Goal: Task Accomplishment & Management: Use online tool/utility

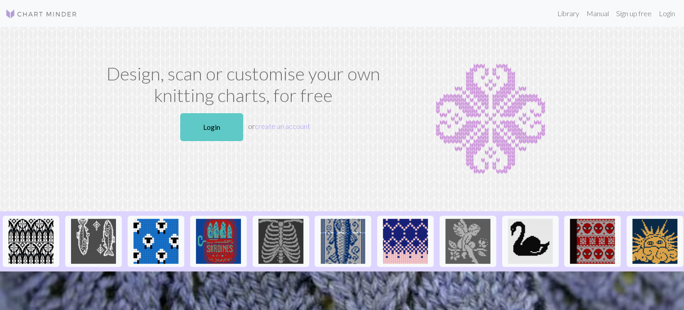
click at [210, 128] on link "Login" at bounding box center [211, 127] width 63 height 28
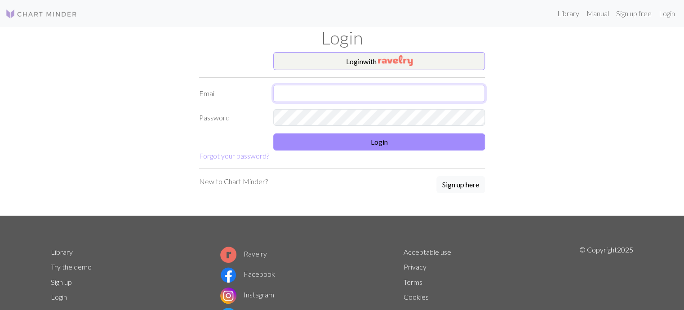
type input "[EMAIL_ADDRESS][DOMAIN_NAME]"
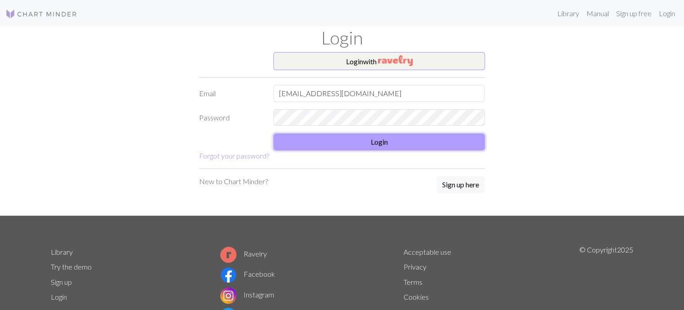
click at [370, 148] on button "Login" at bounding box center [379, 141] width 212 height 17
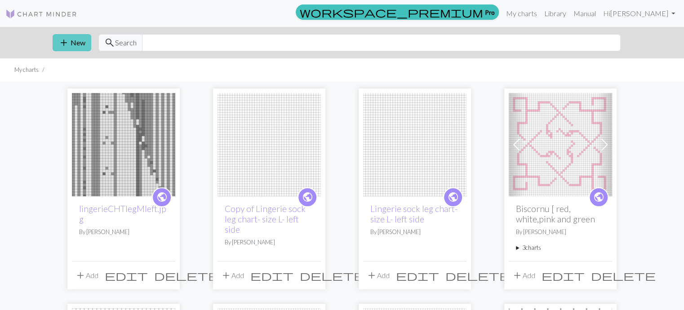
click at [81, 41] on button "add New" at bounding box center [72, 42] width 39 height 17
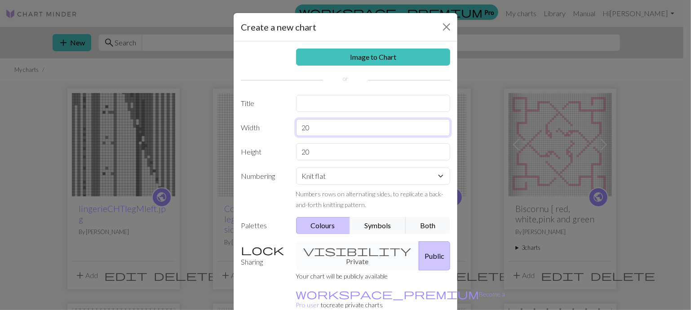
click at [305, 127] on input "20" at bounding box center [373, 127] width 155 height 17
type input "2"
type input "3"
click at [307, 151] on input "20" at bounding box center [373, 151] width 155 height 17
type input "2"
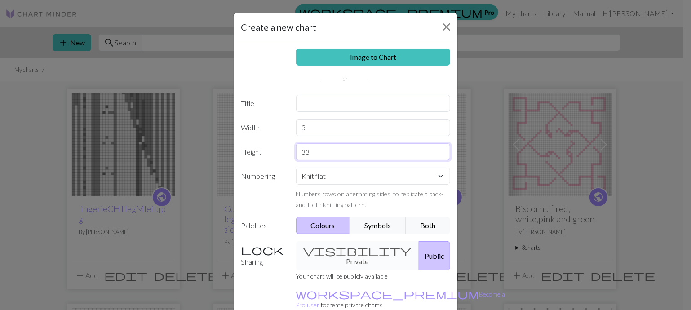
type input "33"
click at [301, 126] on input "3" at bounding box center [373, 127] width 155 height 17
type input "33"
click at [435, 176] on select "Knit flat Knit in the round Lace knitting Cross stitch" at bounding box center [373, 176] width 155 height 17
select select "crossstitch"
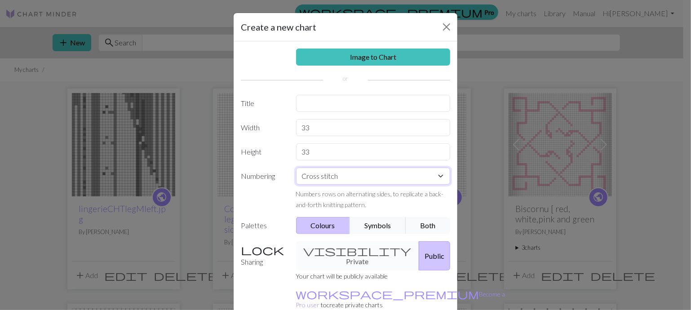
click at [296, 168] on select "Knit flat Knit in the round Lace knitting Cross stitch" at bounding box center [373, 176] width 155 height 17
click at [419, 252] on button "Public" at bounding box center [434, 255] width 31 height 29
click at [451, 292] on div "Sharing visibility Private Public Your chart will be publicly available workspa…" at bounding box center [345, 279] width 220 height 76
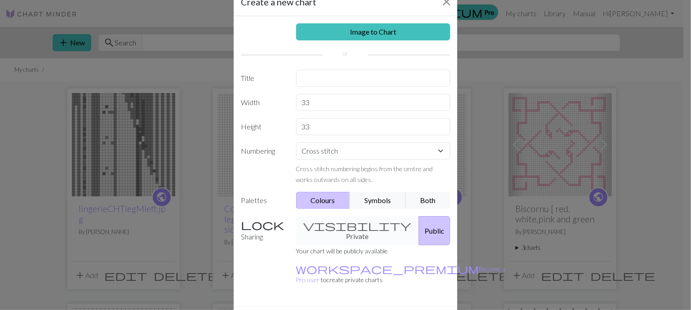
scroll to position [44, 0]
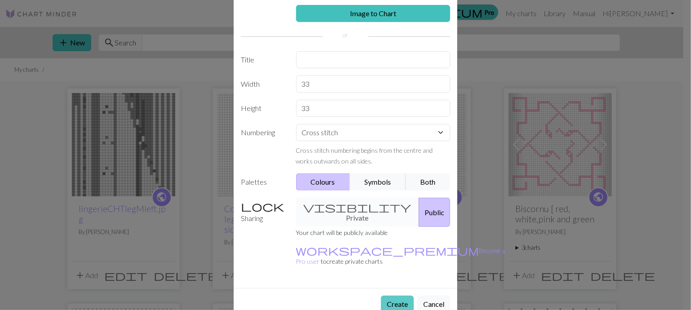
click at [389, 296] on button "Create" at bounding box center [397, 304] width 33 height 17
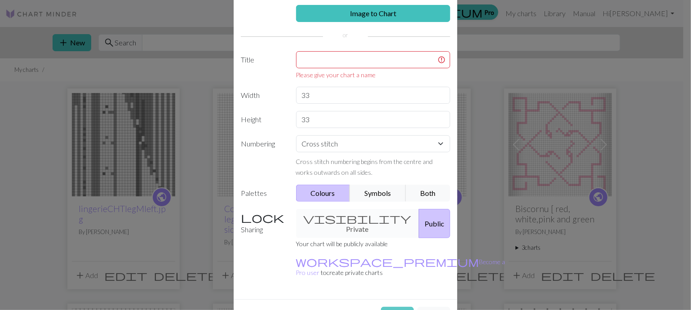
click at [391, 307] on button "Create" at bounding box center [397, 315] width 33 height 17
click at [299, 58] on input "text" at bounding box center [373, 59] width 155 height 17
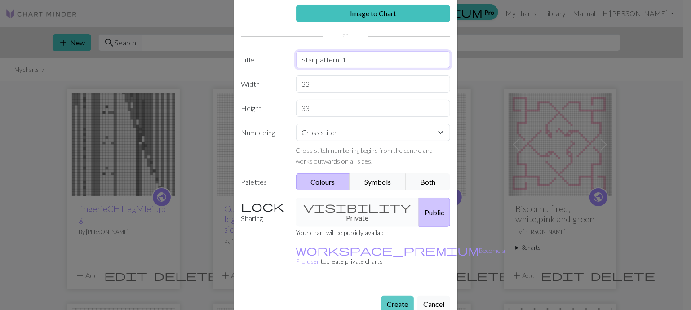
type input "Star pattern 1"
click at [392, 296] on button "Create" at bounding box center [397, 304] width 33 height 17
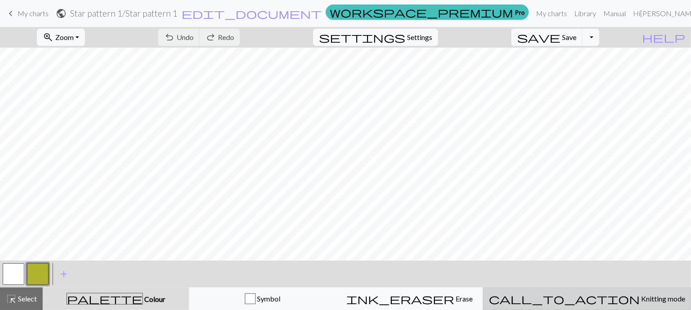
click at [640, 301] on span "Knitting mode" at bounding box center [662, 298] width 45 height 9
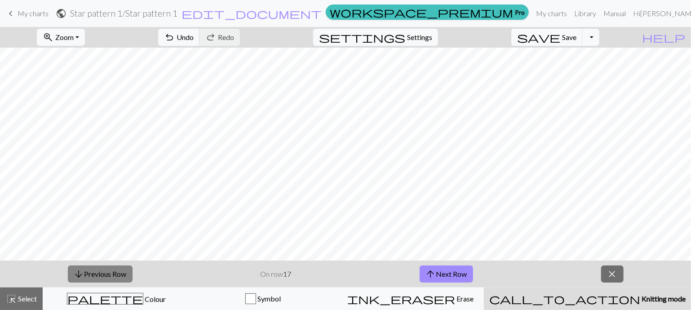
click at [88, 274] on button "arrow_downward Previous Row" at bounding box center [100, 273] width 65 height 17
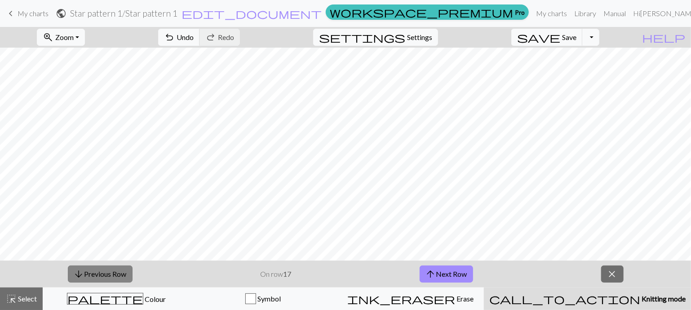
click at [88, 274] on button "arrow_downward Previous Row" at bounding box center [100, 273] width 65 height 17
click at [612, 277] on span "close" at bounding box center [612, 274] width 11 height 13
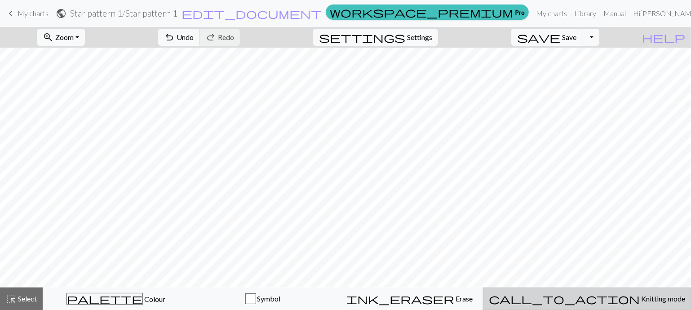
click at [640, 296] on span "Knitting mode" at bounding box center [662, 298] width 45 height 9
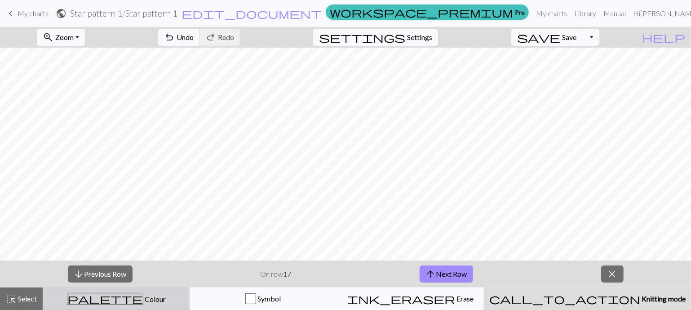
click at [143, 299] on span "Colour" at bounding box center [154, 299] width 22 height 9
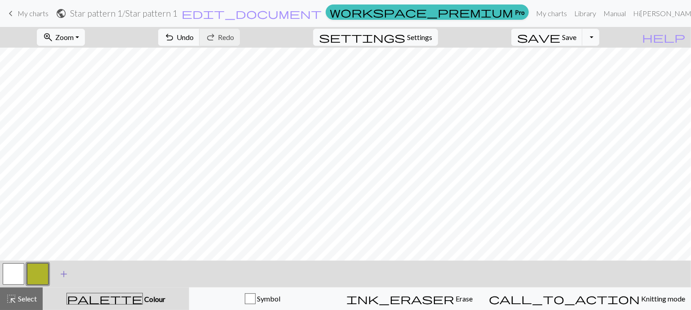
click at [61, 274] on span "add" at bounding box center [63, 274] width 11 height 13
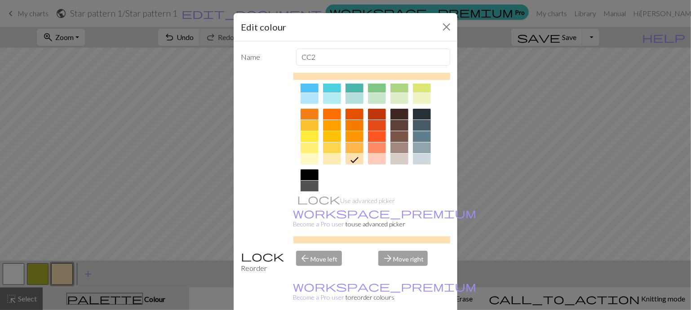
scroll to position [108, 0]
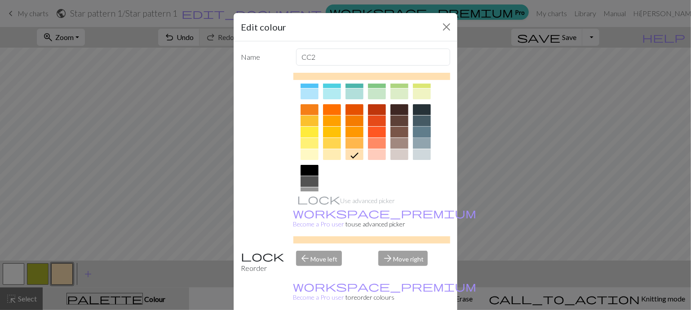
click at [415, 131] on div at bounding box center [422, 132] width 18 height 11
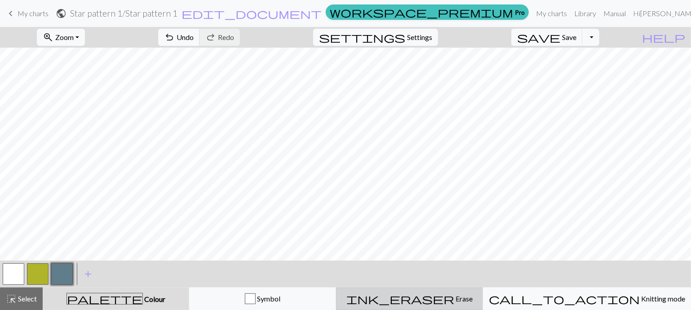
click at [454, 297] on span "Erase" at bounding box center [463, 298] width 18 height 9
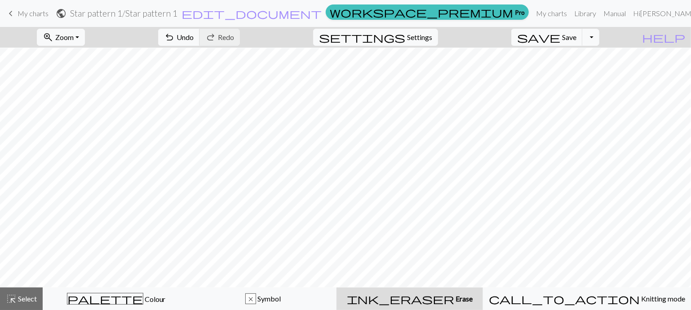
scroll to position [0, 0]
click at [654, 17] on link "Hi Victoria Sherman" at bounding box center [668, 13] width 79 height 18
click at [431, 38] on span "Settings" at bounding box center [419, 37] width 25 height 11
select select "aran"
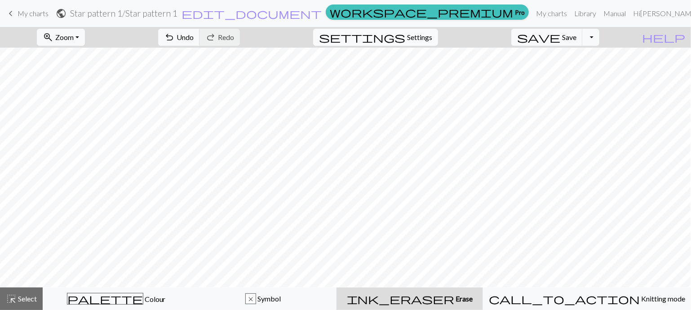
click at [431, 38] on div "Gauge Tip: Set your gauge to change the stitch distortion in your chart. This w…" at bounding box center [386, 121] width 218 height 190
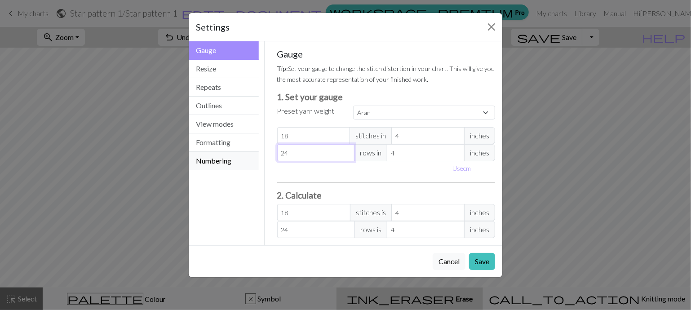
drag, startPoint x: 297, startPoint y: 155, endPoint x: 217, endPoint y: 161, distance: 79.8
click at [217, 161] on div "Gauge Gauge Resize Repeats Outlines View modes Formatting Numbering Gauge Resiz…" at bounding box center [345, 143] width 324 height 204
click at [217, 161] on button "Numbering" at bounding box center [224, 161] width 70 height 18
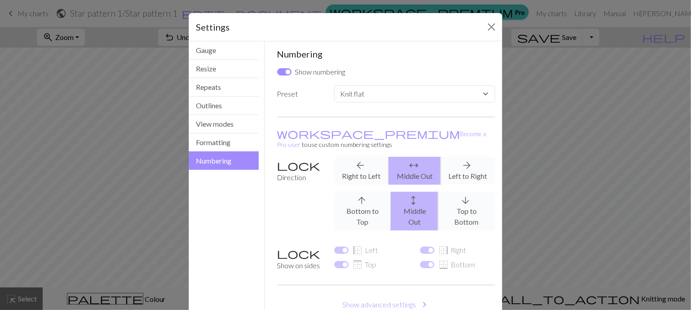
click at [356, 157] on div "arrow_back Right to Left arrows_outward Middle Out arrow_forward Left to Right" at bounding box center [415, 171] width 172 height 28
click at [358, 165] on div "arrow_back Right to Left arrows_outward Middle Out arrow_forward Left to Right" at bounding box center [415, 171] width 172 height 28
click at [365, 199] on div "arrow_upward Bottom to Top arrows_outward Middle Out arrow_downward Top to Bott…" at bounding box center [415, 211] width 172 height 39
click at [358, 244] on span "border_left" at bounding box center [357, 250] width 11 height 13
click at [447, 245] on label "border_right Right" at bounding box center [452, 250] width 28 height 11
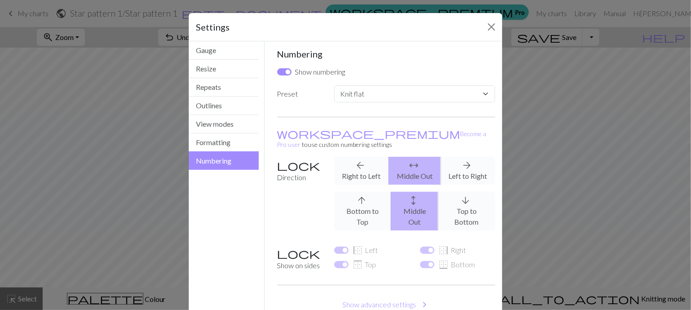
click at [358, 192] on div "arrow_upward Bottom to Top arrows_outward Middle Out arrow_downward Top to Bott…" at bounding box center [415, 211] width 172 height 39
click at [354, 157] on div "arrow_back Right to Left arrows_outward Middle Out arrow_forward Left to Right" at bounding box center [415, 171] width 172 height 28
click at [355, 161] on div "arrow_back Right to Left arrows_outward Middle Out arrow_forward Left to Right" at bounding box center [415, 171] width 172 height 28
click at [361, 203] on div "arrow_upward Bottom to Top arrows_outward Middle Out arrow_downward Top to Bott…" at bounding box center [415, 211] width 172 height 39
click at [350, 168] on div "arrow_back Right to Left arrows_outward Middle Out arrow_forward Left to Right" at bounding box center [415, 171] width 172 height 28
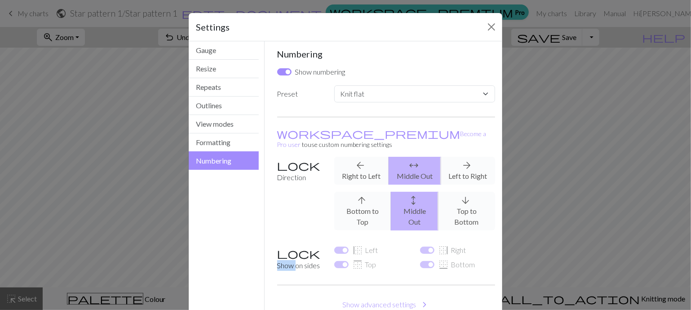
click at [350, 168] on div "arrow_back Right to Left arrows_outward Middle Out arrow_forward Left to Right" at bounding box center [415, 171] width 172 height 28
click at [361, 162] on div "arrow_back Right to Left arrows_outward Middle Out arrow_forward Left to Right" at bounding box center [415, 171] width 172 height 28
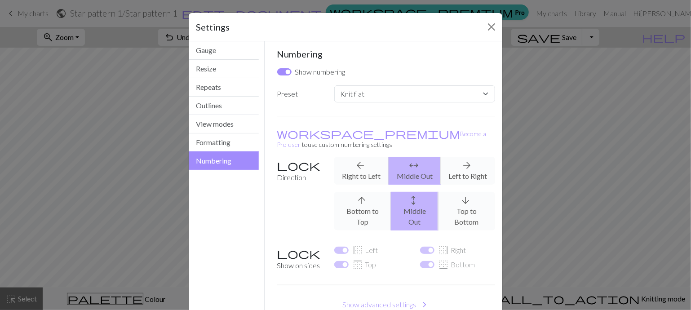
click at [361, 162] on div "arrow_back Right to Left arrows_outward Middle Out arrow_forward Left to Right" at bounding box center [415, 171] width 172 height 28
click at [296, 157] on label "Direction" at bounding box center [300, 197] width 57 height 81
click at [380, 296] on button "Show advanced settings chevron_right" at bounding box center [386, 304] width 218 height 17
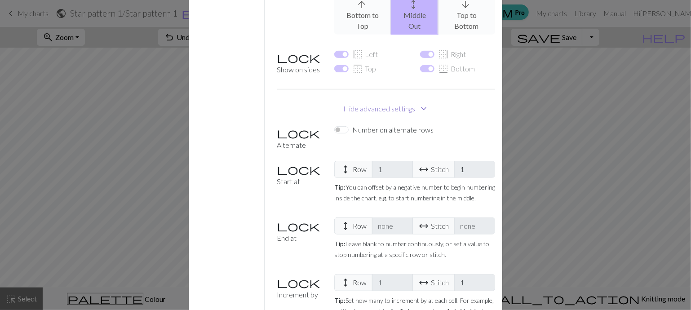
scroll to position [234, 0]
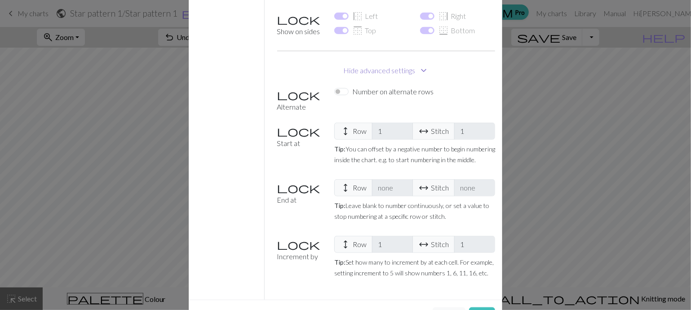
click at [357, 62] on button "Hide advanced settings expand_more" at bounding box center [386, 70] width 218 height 17
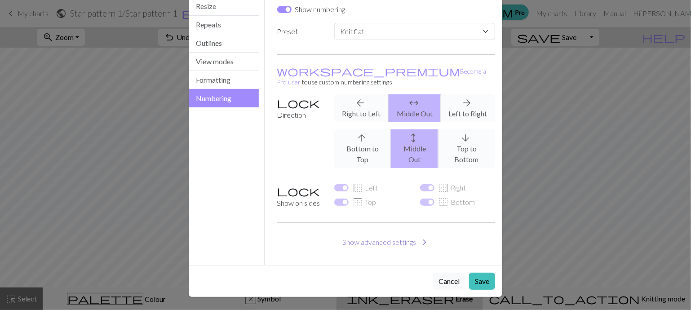
scroll to position [39, 0]
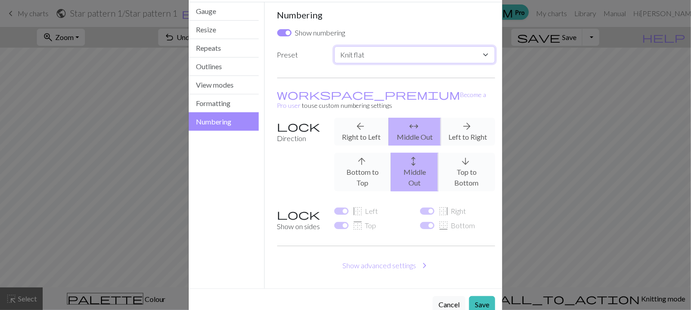
click at [357, 50] on select "Custom Knit flat Knit in the round Lace knitting Cross stitch" at bounding box center [414, 54] width 161 height 17
click at [334, 46] on select "Custom Knit flat Knit in the round Lace knitting Cross stitch" at bounding box center [414, 54] width 161 height 17
click at [359, 118] on div "arrow_back Right to Left arrows_outward Middle Out arrow_forward Left to Right" at bounding box center [415, 132] width 172 height 28
click at [360, 127] on div "arrow_back Right to Left arrows_outward Middle Out arrow_forward Left to Right" at bounding box center [415, 132] width 172 height 28
click at [356, 159] on div "arrow_upward Bottom to Top arrows_outward Middle Out arrow_downward Top to Bott…" at bounding box center [415, 172] width 172 height 39
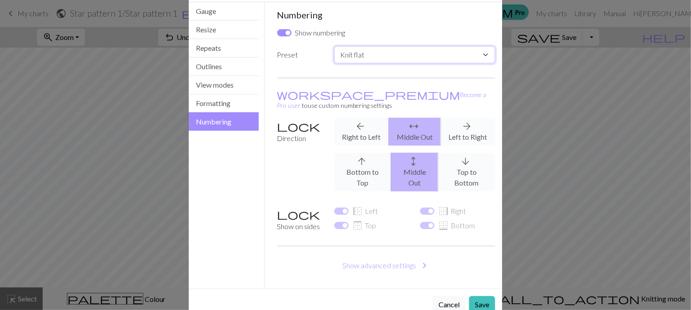
click at [482, 52] on select "Custom Knit flat Knit in the round Lace knitting Cross stitch" at bounding box center [414, 54] width 161 height 17
click at [334, 46] on select "Custom Knit flat Knit in the round Lace knitting Cross stitch" at bounding box center [414, 54] width 161 height 17
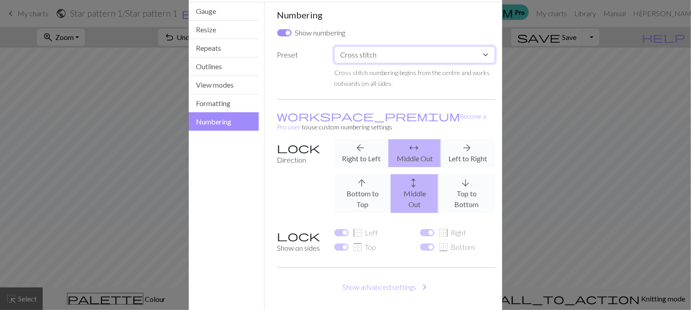
click at [481, 52] on select "Custom Knit flat Knit in the round Lace knitting Cross stitch" at bounding box center [414, 54] width 161 height 17
select select "flat"
click at [334, 46] on select "Custom Knit flat Knit in the round Lace knitting Cross stitch" at bounding box center [414, 54] width 161 height 17
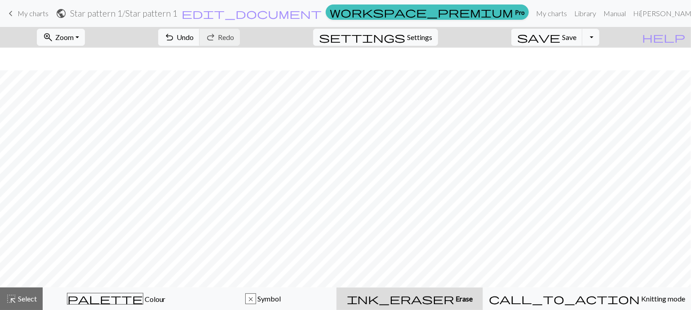
scroll to position [104, 0]
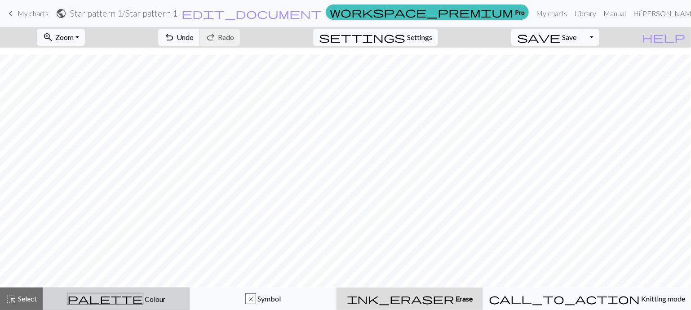
click at [143, 300] on span "Colour" at bounding box center [154, 299] width 22 height 9
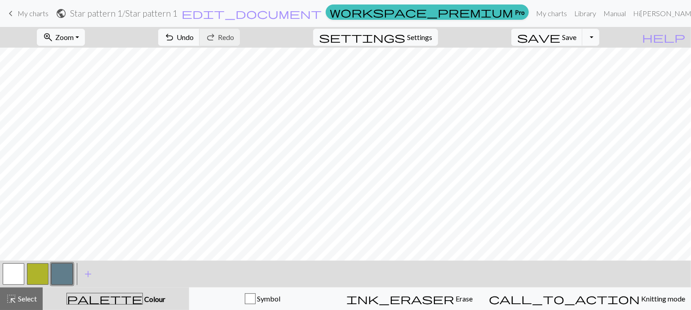
click at [61, 276] on button "button" at bounding box center [62, 274] width 22 height 22
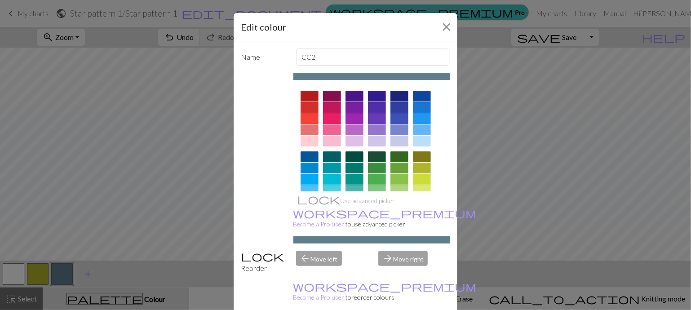
click at [88, 274] on div "Edit colour Name CC2 Use advanced picker workspace_premium Become a Pro user to…" at bounding box center [345, 155] width 691 height 310
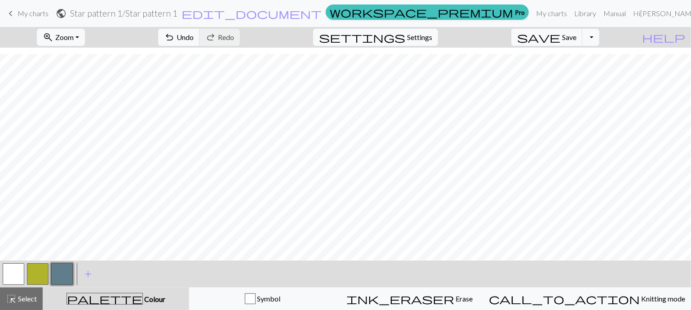
scroll to position [122, 0]
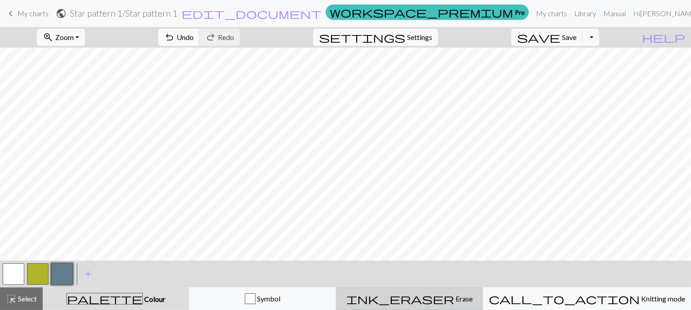
click at [455, 298] on span "Erase" at bounding box center [463, 298] width 18 height 9
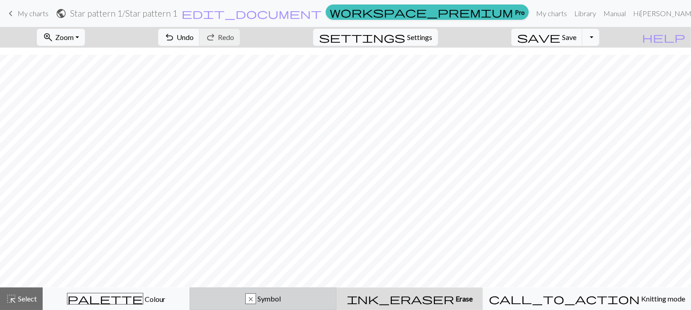
click at [256, 300] on div "x" at bounding box center [251, 299] width 10 height 11
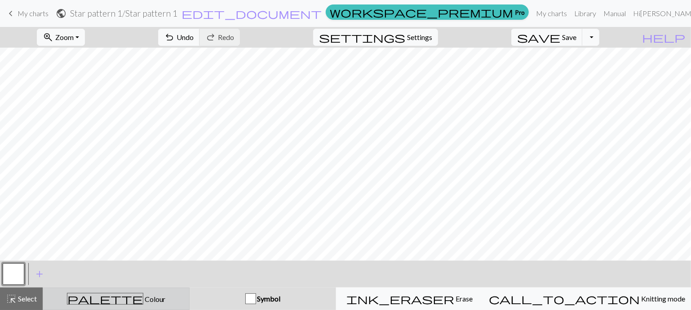
click at [143, 300] on span "Colour" at bounding box center [154, 299] width 22 height 9
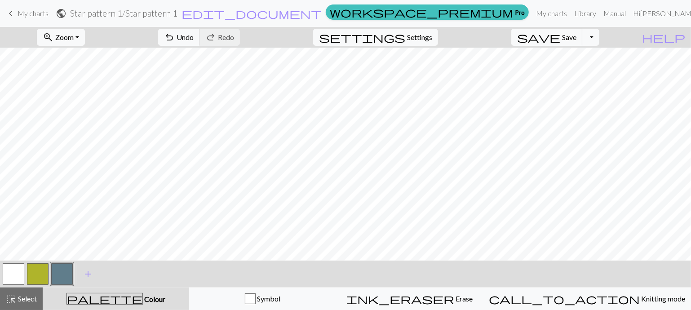
click at [66, 273] on button "button" at bounding box center [62, 274] width 22 height 22
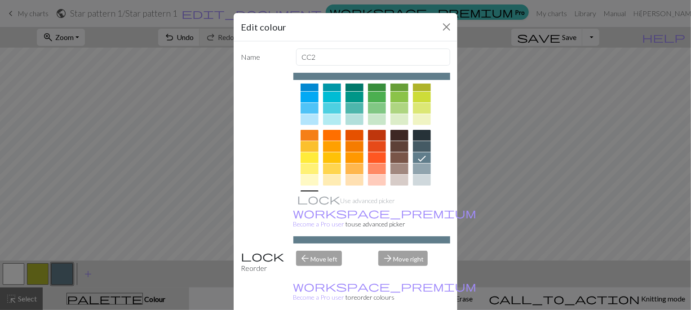
scroll to position [90, 0]
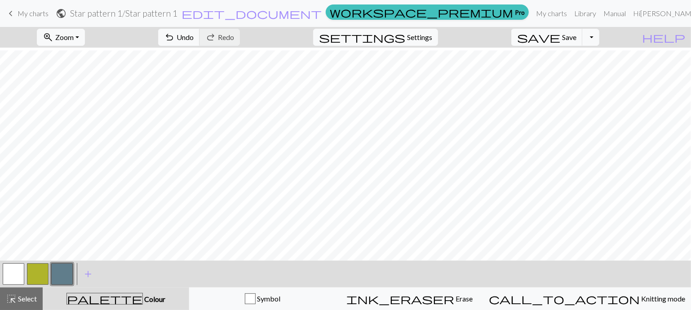
scroll to position [131, 0]
click at [116, 298] on span "palette" at bounding box center [104, 298] width 75 height 13
click at [86, 273] on span "add" at bounding box center [88, 274] width 11 height 13
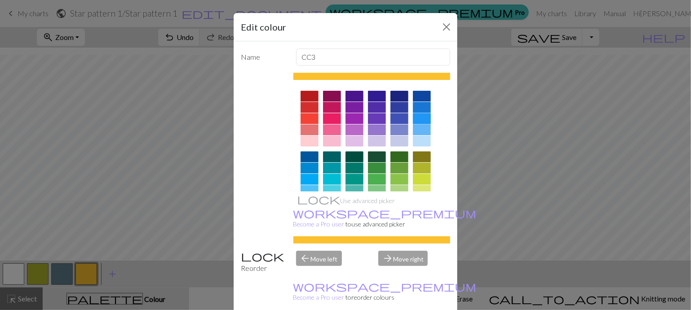
click at [415, 119] on div at bounding box center [422, 118] width 18 height 11
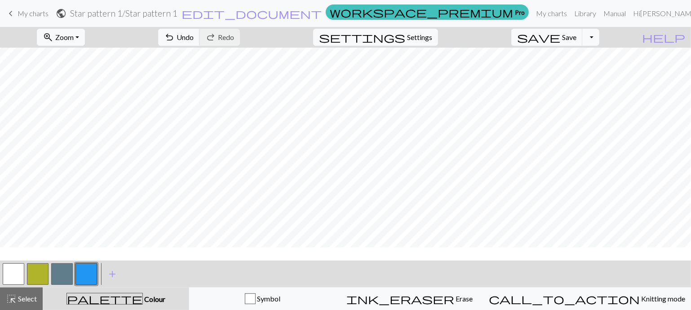
scroll to position [23, 0]
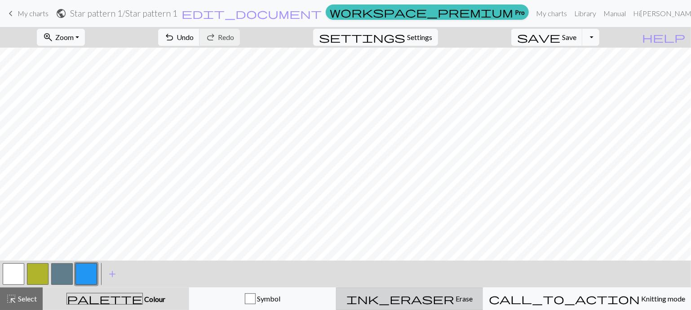
click at [454, 297] on span "Erase" at bounding box center [463, 298] width 18 height 9
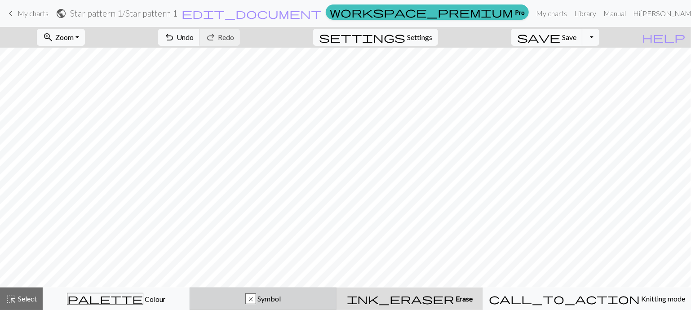
click at [317, 297] on div "x Symbol" at bounding box center [262, 298] width 135 height 11
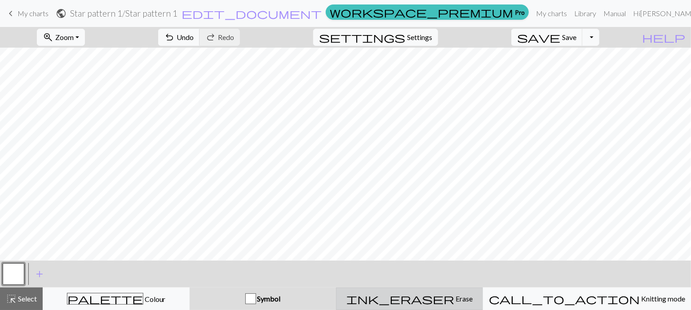
click at [454, 296] on span "Erase" at bounding box center [463, 298] width 18 height 9
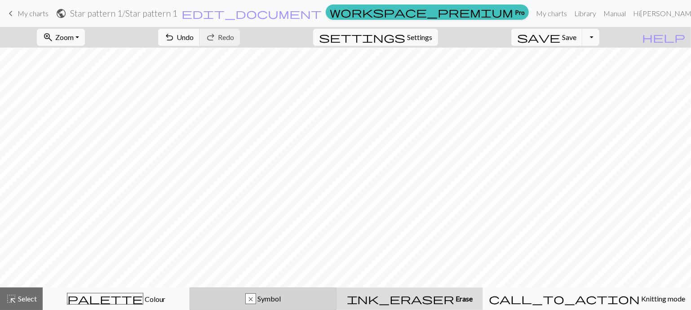
click at [256, 298] on div "x" at bounding box center [251, 299] width 10 height 11
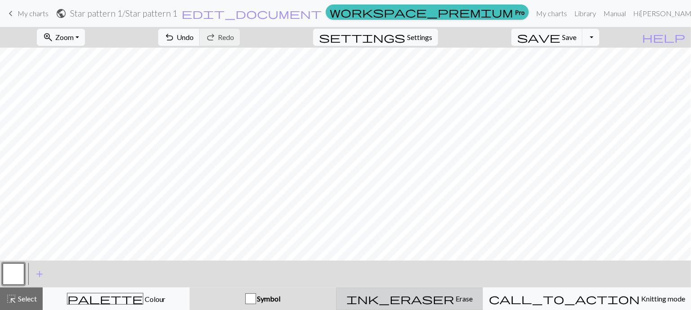
click at [454, 300] on span "Erase" at bounding box center [463, 298] width 18 height 9
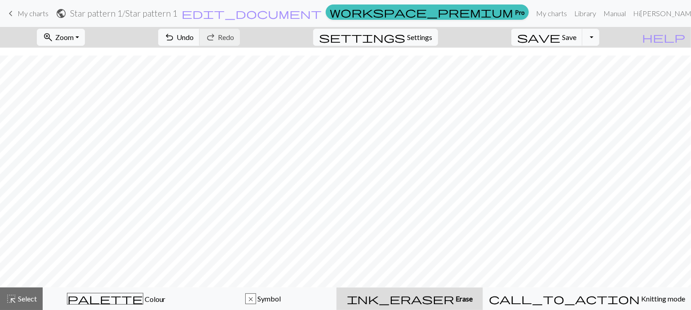
scroll to position [104, 0]
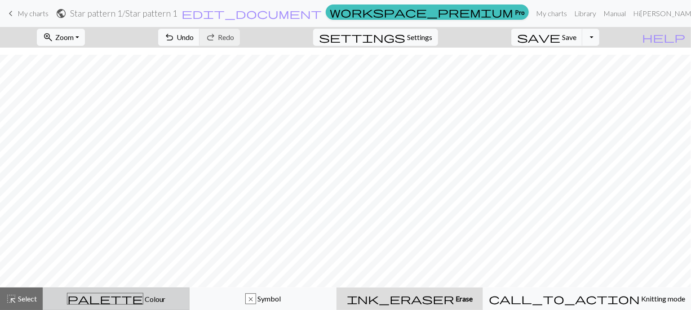
click at [110, 301] on span "palette" at bounding box center [104, 298] width 75 height 13
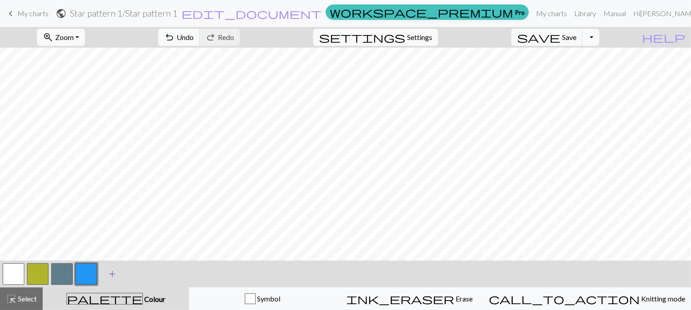
click at [113, 273] on span "add" at bounding box center [112, 274] width 11 height 13
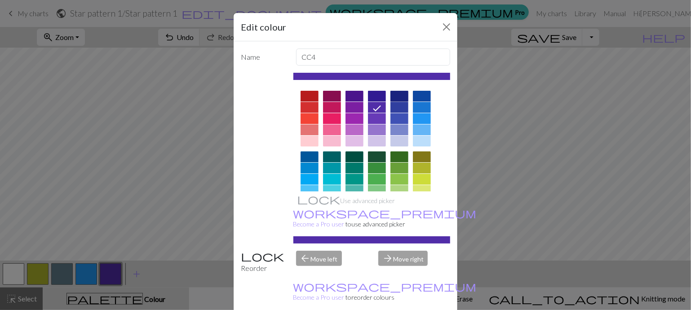
click at [394, 95] on div at bounding box center [399, 96] width 18 height 11
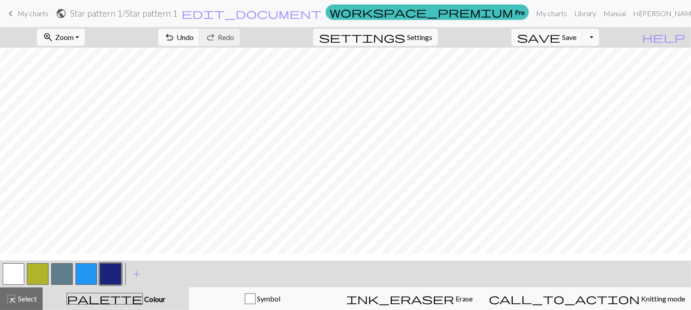
scroll to position [0, 0]
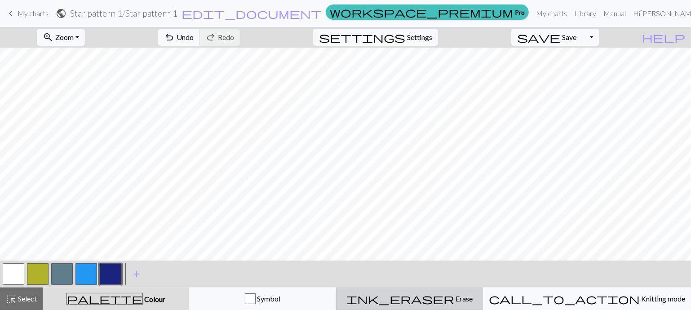
click at [443, 298] on span "ink_eraser" at bounding box center [400, 298] width 108 height 13
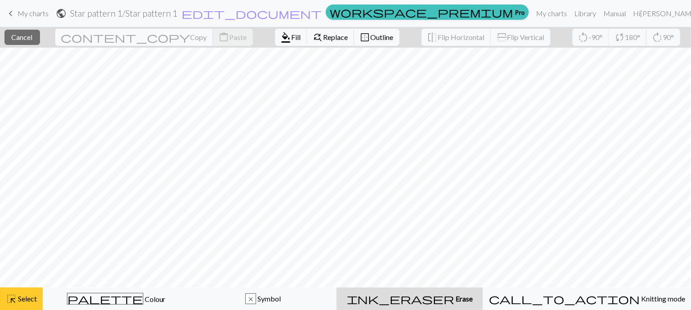
click at [22, 302] on span "Select" at bounding box center [27, 298] width 20 height 9
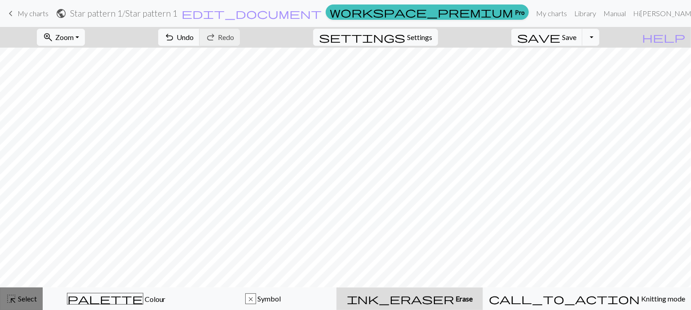
click at [22, 302] on span "Select" at bounding box center [27, 298] width 20 height 9
click at [455, 301] on span "Erase" at bounding box center [464, 298] width 18 height 9
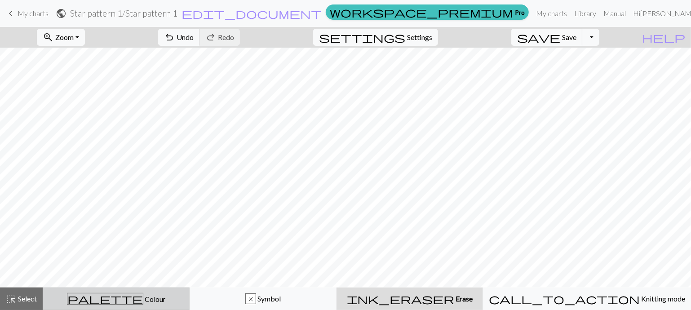
click at [143, 297] on span "Colour" at bounding box center [154, 299] width 22 height 9
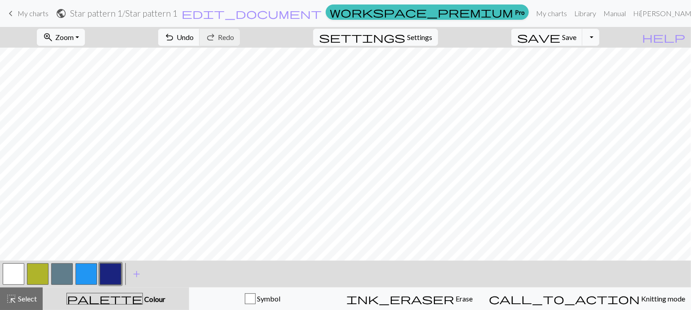
click at [60, 278] on button "button" at bounding box center [62, 274] width 22 height 22
click at [61, 277] on button "button" at bounding box center [62, 274] width 22 height 22
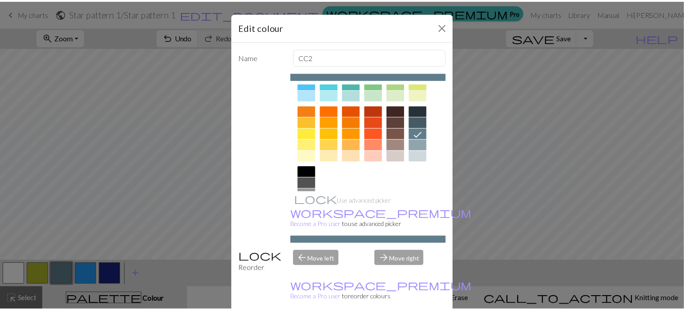
scroll to position [108, 0]
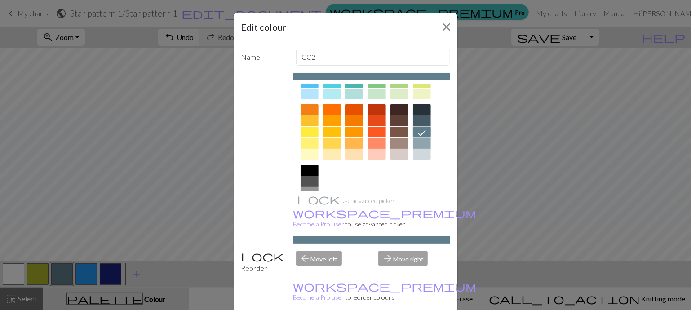
click at [418, 128] on icon at bounding box center [421, 133] width 11 height 11
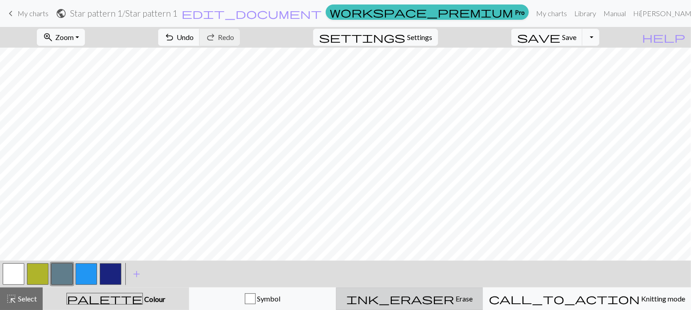
click at [454, 299] on span "Erase" at bounding box center [463, 298] width 18 height 9
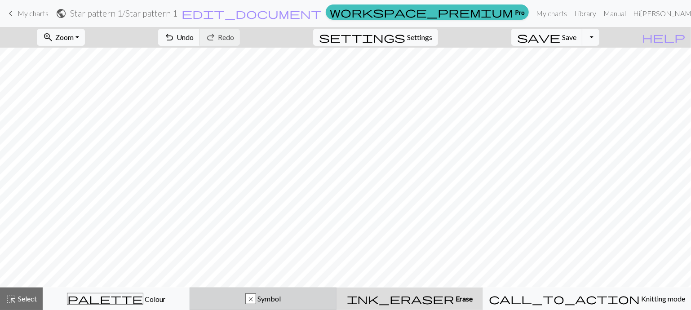
click at [281, 296] on span "Symbol" at bounding box center [268, 298] width 25 height 9
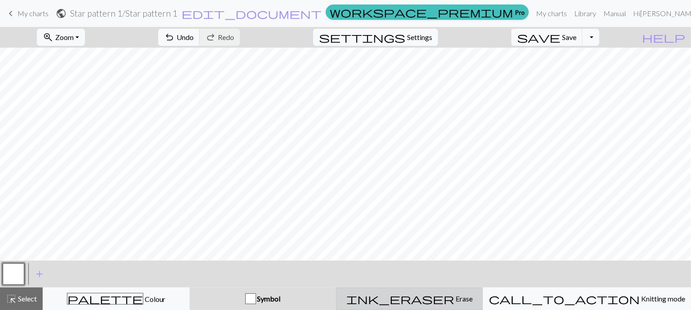
click at [454, 296] on span "Erase" at bounding box center [463, 298] width 18 height 9
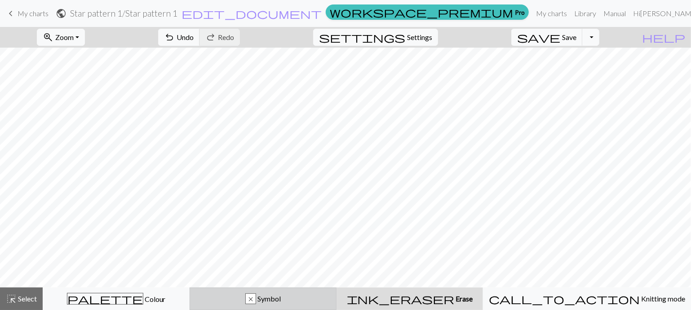
click at [256, 298] on div "x" at bounding box center [251, 299] width 10 height 11
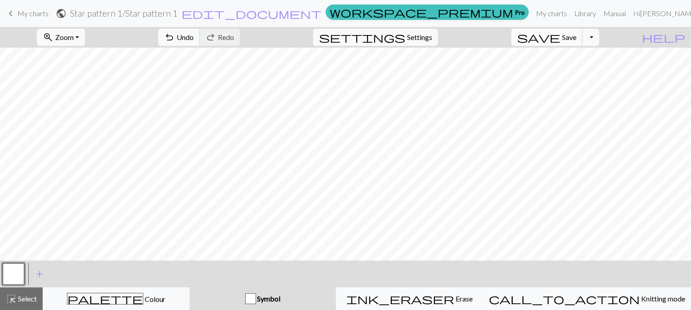
click at [576, 40] on span "Save" at bounding box center [569, 37] width 14 height 9
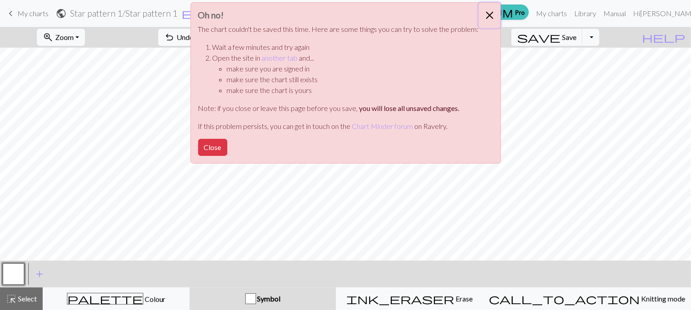
click at [490, 12] on button "Close" at bounding box center [490, 15] width 22 height 25
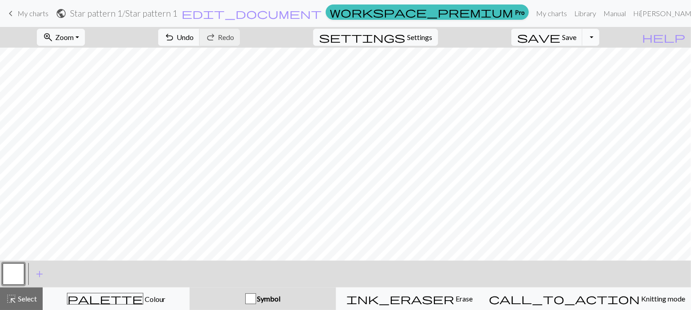
click at [599, 34] on button "Toggle Dropdown" at bounding box center [590, 37] width 17 height 17
drag, startPoint x: 606, startPoint y: 34, endPoint x: 582, endPoint y: 58, distance: 34.3
click at [582, 48] on div "save Save Save Toggle Dropdown file_copy Save a copy save_alt Download" at bounding box center [555, 37] width 102 height 21
click at [599, 35] on button "Toggle Dropdown" at bounding box center [590, 37] width 17 height 17
click at [578, 61] on button "file_copy Save a copy" at bounding box center [525, 57] width 148 height 14
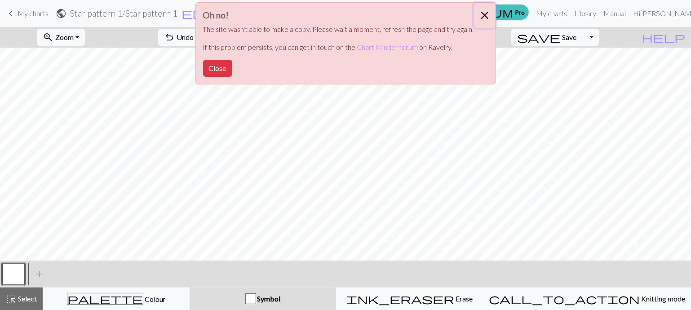
click at [484, 15] on button "Close" at bounding box center [485, 15] width 22 height 25
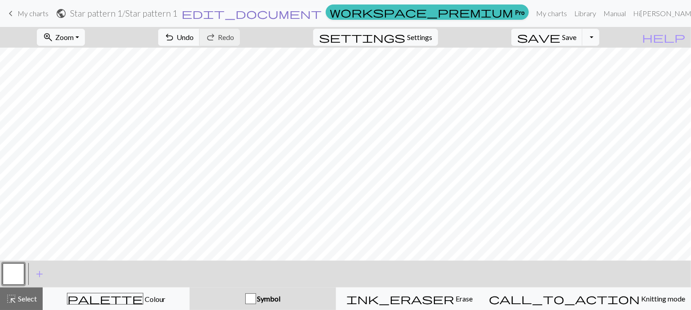
click at [322, 13] on span "edit_document" at bounding box center [251, 13] width 140 height 13
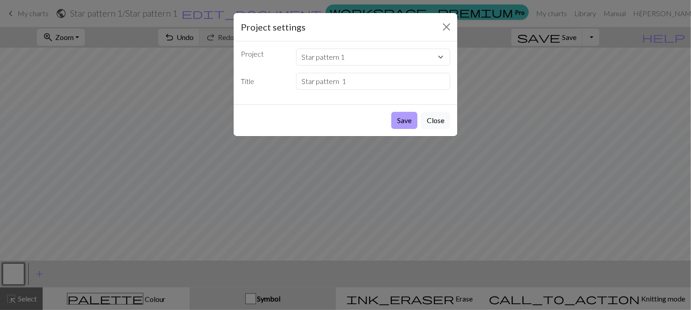
click at [405, 121] on button "Save" at bounding box center [404, 120] width 26 height 17
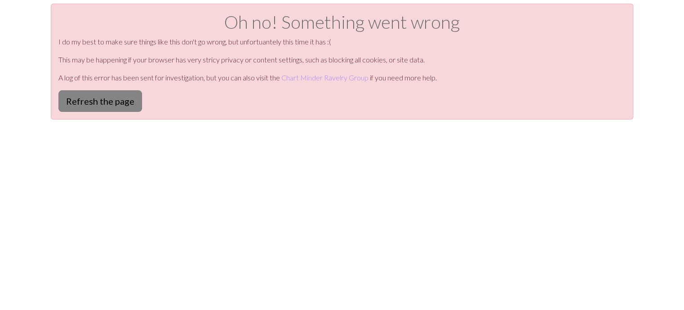
click at [89, 105] on button "Refresh the page" at bounding box center [100, 101] width 84 height 22
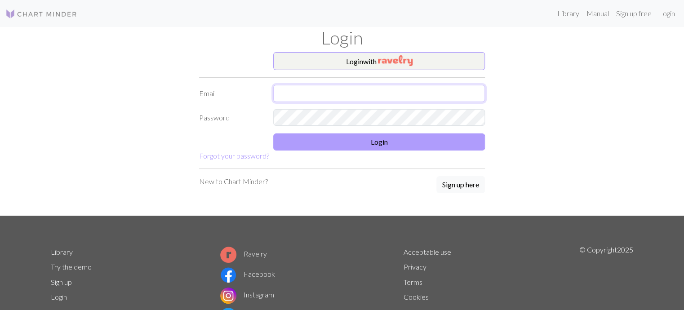
type input "[EMAIL_ADDRESS][DOMAIN_NAME]"
click at [389, 139] on button "Login" at bounding box center [379, 141] width 212 height 17
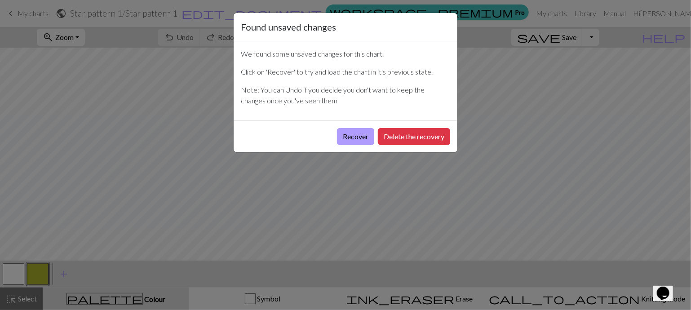
click at [356, 136] on button "Recover" at bounding box center [355, 136] width 37 height 17
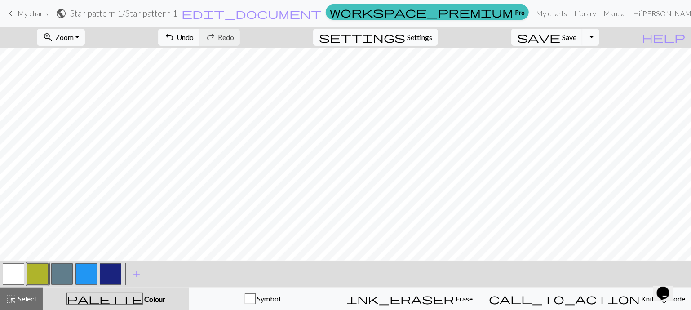
click at [424, 37] on span "Settings" at bounding box center [419, 37] width 25 height 11
select select "aran"
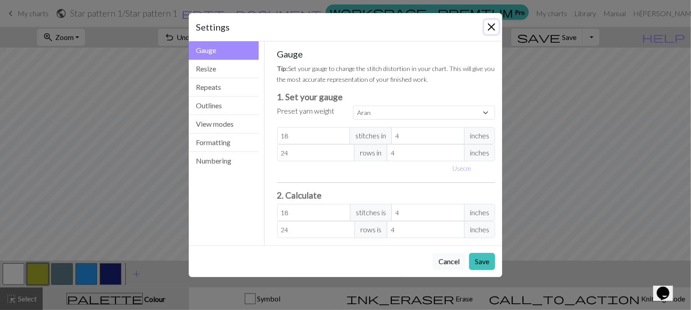
click at [491, 28] on button "Close" at bounding box center [491, 27] width 14 height 14
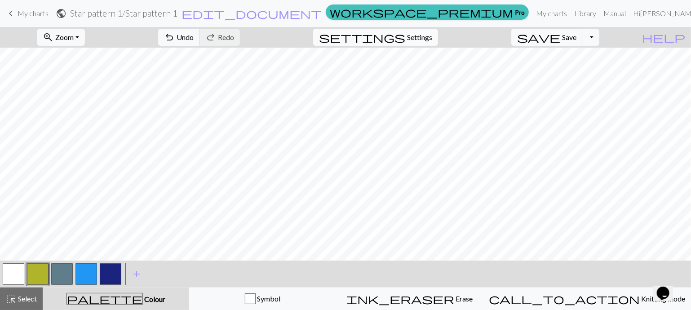
click at [431, 36] on span "Settings" at bounding box center [419, 37] width 25 height 11
select select "aran"
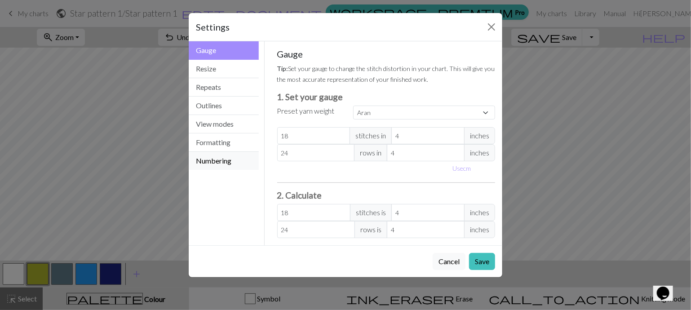
click at [225, 160] on button "Numbering" at bounding box center [224, 161] width 70 height 18
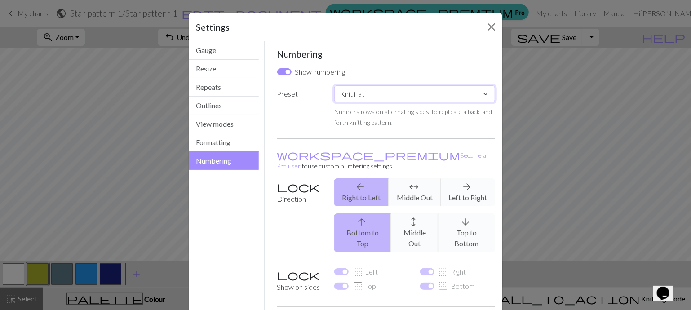
click at [482, 92] on select "Custom Knit flat Knit in the round Lace knitting Cross stitch" at bounding box center [414, 93] width 161 height 17
select select "crossstitch"
click at [334, 85] on select "Custom Knit flat Knit in the round Lace knitting Cross stitch" at bounding box center [414, 93] width 161 height 17
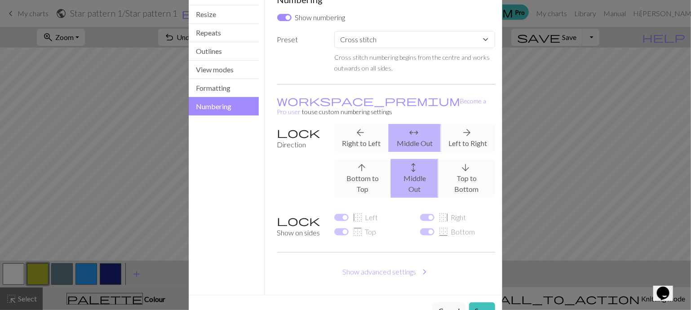
scroll to position [61, 0]
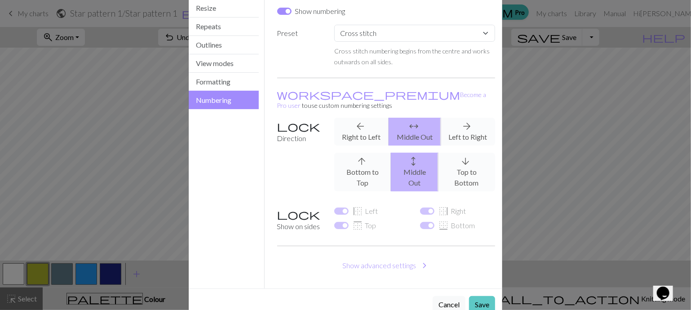
click at [475, 296] on button "Save" at bounding box center [482, 304] width 26 height 17
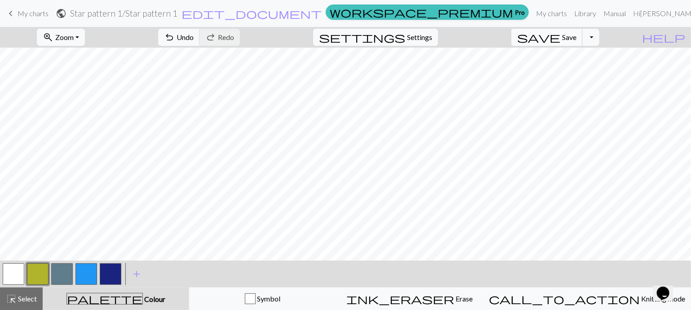
click at [560, 39] on span "save" at bounding box center [538, 37] width 43 height 13
click at [599, 36] on button "Toggle Dropdown" at bounding box center [590, 37] width 17 height 17
click at [573, 74] on button "save_alt Download" at bounding box center [525, 71] width 148 height 14
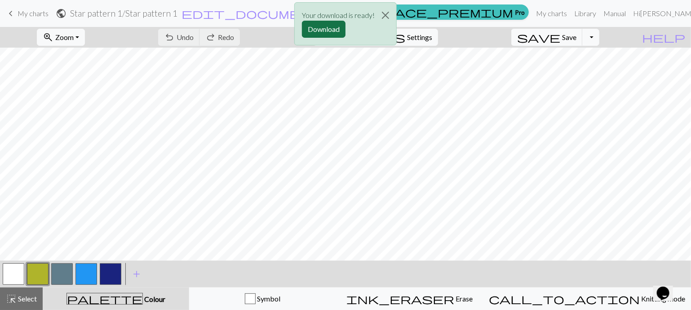
click at [325, 31] on button "Download" at bounding box center [324, 29] width 44 height 17
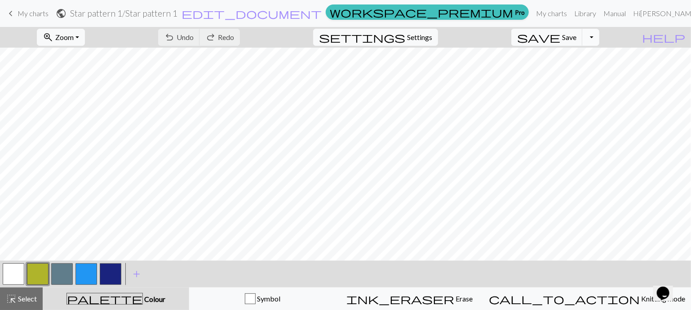
click at [599, 38] on button "Toggle Dropdown" at bounding box center [590, 37] width 17 height 17
click at [582, 73] on button "save_alt Download" at bounding box center [525, 71] width 148 height 14
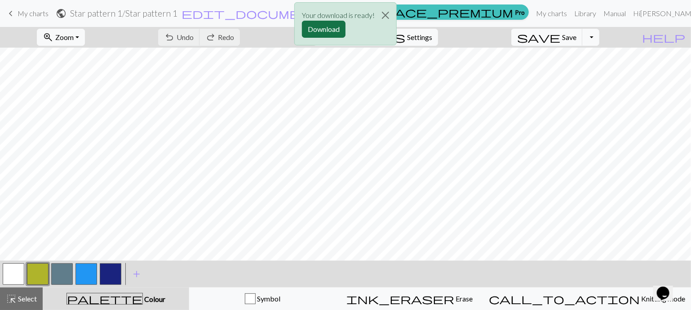
click at [326, 30] on button "Download" at bounding box center [324, 29] width 44 height 17
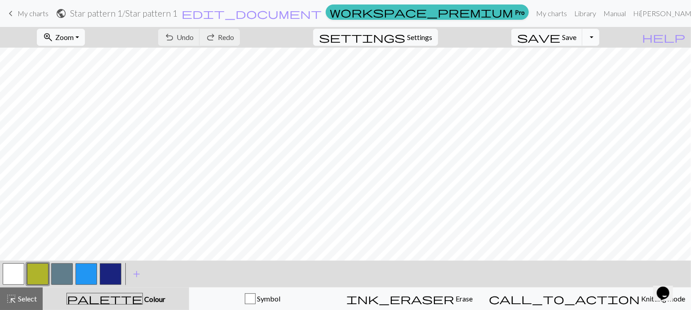
click at [599, 35] on button "Toggle Dropdown" at bounding box center [590, 37] width 17 height 17
click at [576, 36] on span "Save" at bounding box center [569, 37] width 14 height 9
click at [560, 40] on span "save" at bounding box center [538, 37] width 43 height 13
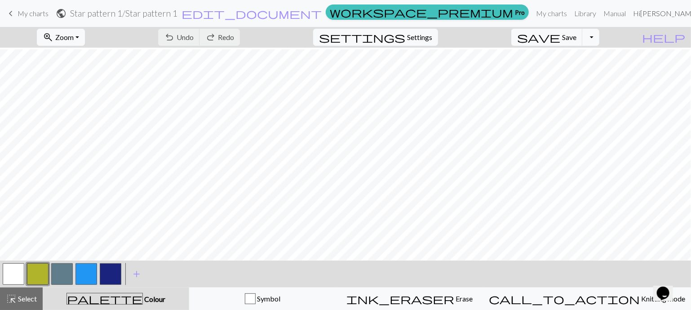
click at [680, 13] on link "Hi Victoria Sherman" at bounding box center [668, 13] width 79 height 18
click at [655, 38] on link "Account settings" at bounding box center [672, 38] width 58 height 18
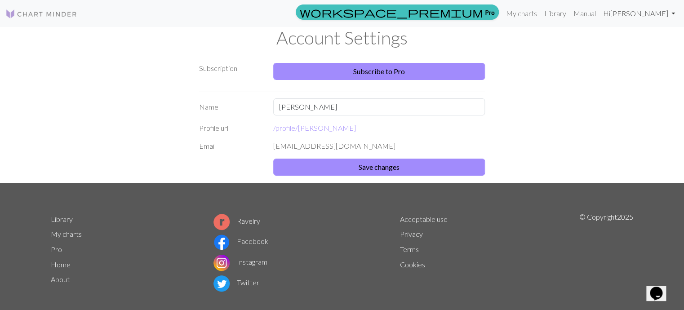
click at [670, 11] on link "Hi Victoria Sherman" at bounding box center [638, 13] width 79 height 18
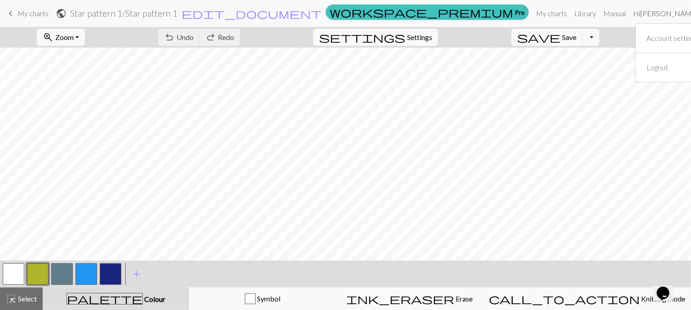
click at [679, 11] on link "Hi Victoria Sherman" at bounding box center [668, 13] width 79 height 18
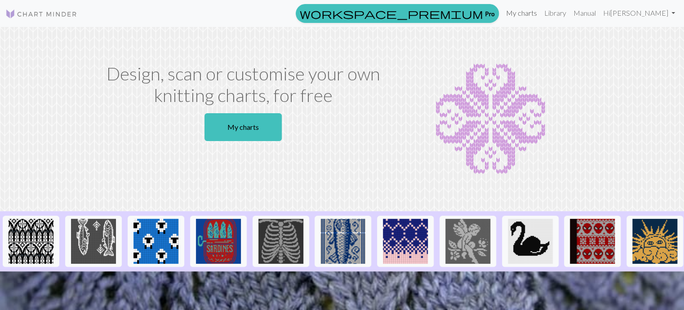
click at [527, 12] on link "My charts" at bounding box center [521, 13] width 38 height 18
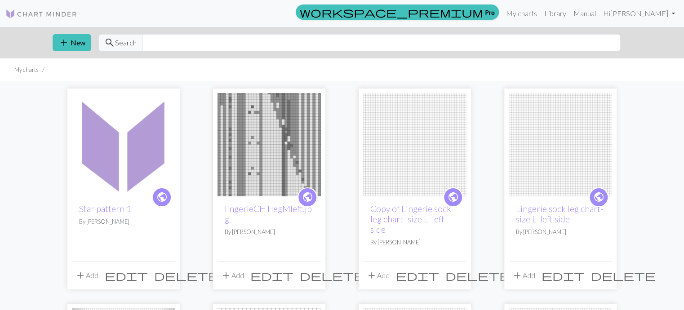
click at [99, 268] on button "add Add" at bounding box center [87, 275] width 30 height 17
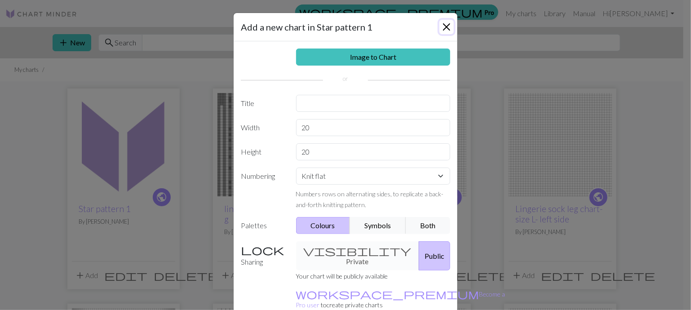
click at [444, 25] on button "Close" at bounding box center [446, 27] width 14 height 14
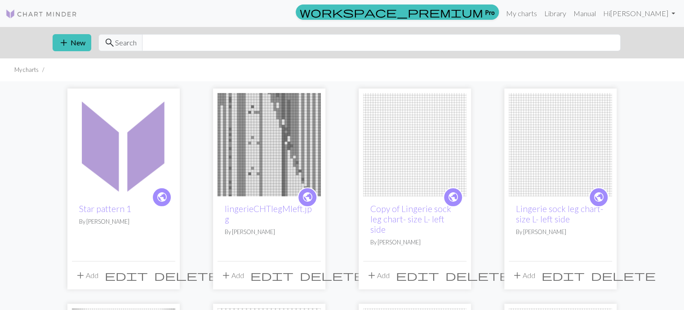
click at [87, 267] on button "add Add" at bounding box center [87, 275] width 30 height 17
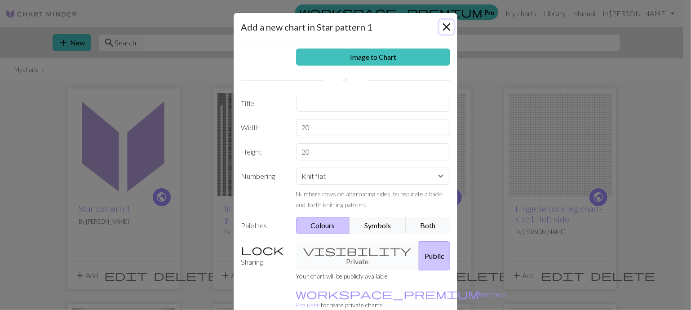
click at [446, 25] on button "Close" at bounding box center [446, 27] width 14 height 14
